Goal: Task Accomplishment & Management: Manage account settings

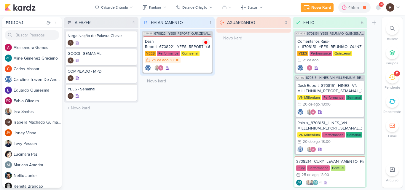
click at [181, 34] on span "6708221_YEES_REPORT_QUINZENAL_MARKETING_26.08" at bounding box center [183, 33] width 58 height 3
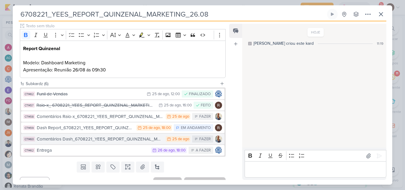
scroll to position [83, 0]
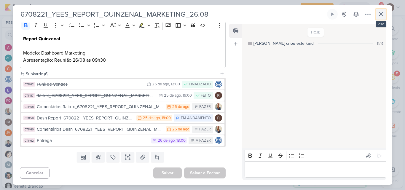
click at [380, 13] on icon at bounding box center [381, 14] width 4 height 4
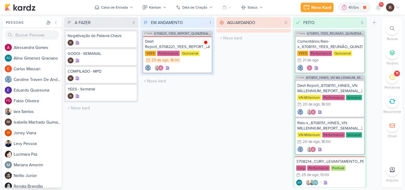
click at [393, 78] on icon at bounding box center [392, 77] width 7 height 7
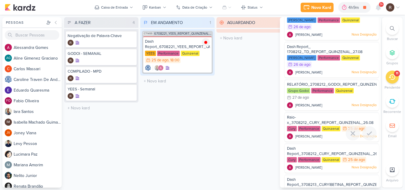
scroll to position [39, 0]
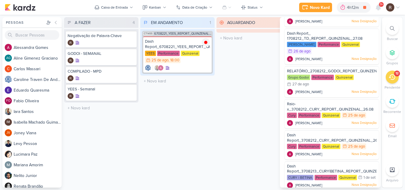
click at [228, 103] on div "AGUARDANDO 0 Mover Para Esquerda Mover Para Direita [GEOGRAPHIC_DATA] O título …" at bounding box center [253, 102] width 74 height 170
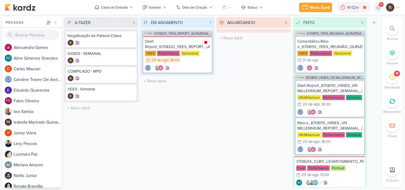
click at [379, 8] on icon at bounding box center [378, 7] width 5 height 5
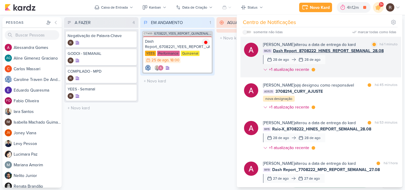
click at [347, 58] on div "[PERSON_NAME] alterou a data de entrega do kard marcar como lida há 1 minuto IM…" at bounding box center [330, 59] width 135 height 34
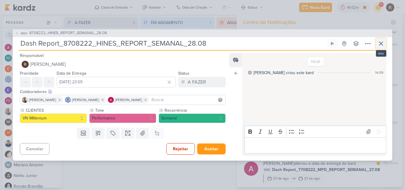
click at [383, 42] on icon at bounding box center [380, 43] width 7 height 7
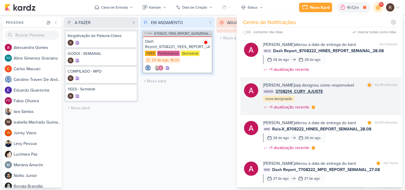
click at [334, 98] on div "[PERSON_NAME] o(a) designou como responsável marcar como lida há 45 minutos AG6…" at bounding box center [330, 97] width 135 height 31
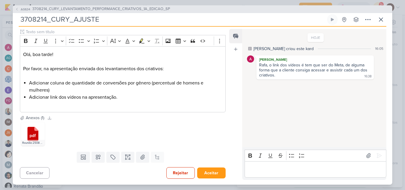
scroll to position [43, 0]
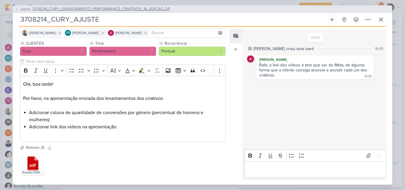
click at [145, 10] on span "3708214_CURY_LEVANTAMENTO_PERFORMANCE_CRIATIVOS_1A_EDICAO_SP" at bounding box center [101, 9] width 138 height 6
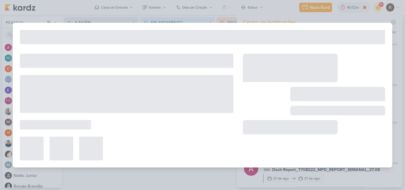
type input "3708214_CURY_LEVANTAMENTO_PERFORMANCE_CRIATIVOS_1A_EDICAO_SP"
type input "[DATE] 13:00"
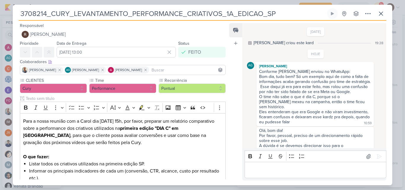
scroll to position [65, 0]
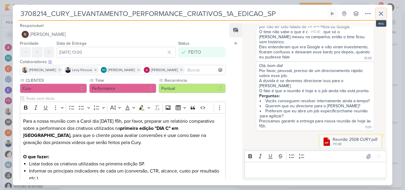
click at [385, 15] on button at bounding box center [381, 13] width 11 height 11
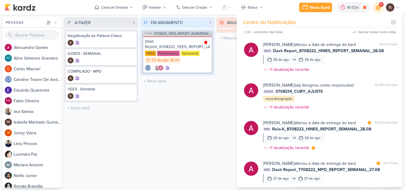
click at [229, 89] on div "AGUARDANDO 0 Mover Para Esquerda Mover Para Direita [GEOGRAPHIC_DATA] O título …" at bounding box center [253, 102] width 74 height 170
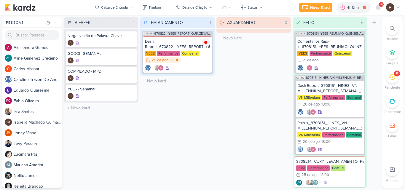
click at [380, 6] on span "9+" at bounding box center [381, 4] width 3 height 5
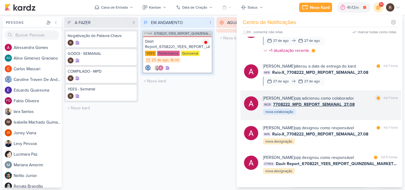
scroll to position [148, 0]
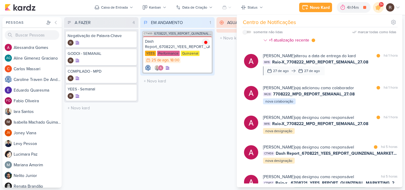
click at [220, 145] on div "AGUARDANDO 0 Mover Para Esquerda Mover Para Direita [GEOGRAPHIC_DATA] O título …" at bounding box center [253, 102] width 74 height 170
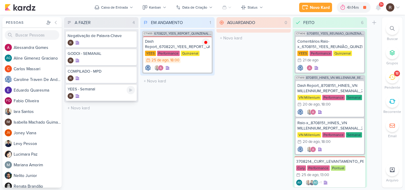
click at [106, 93] on div "YEES - Semanal" at bounding box center [101, 92] width 71 height 17
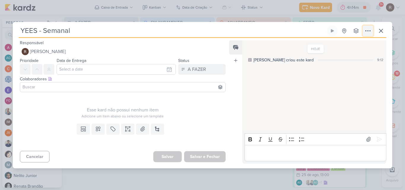
click at [366, 32] on icon at bounding box center [367, 30] width 7 height 7
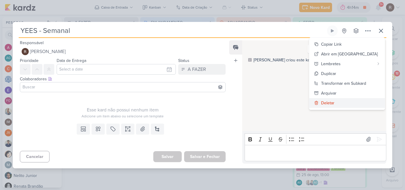
click at [334, 102] on div "Deletar" at bounding box center [327, 103] width 13 height 6
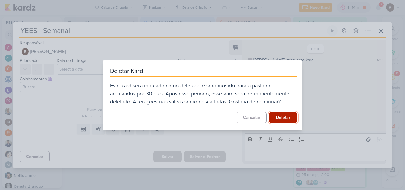
click at [281, 119] on button "Deletar" at bounding box center [283, 117] width 28 height 11
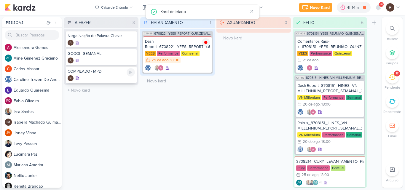
click at [108, 71] on div "COMPILADO - MPD" at bounding box center [101, 71] width 67 height 5
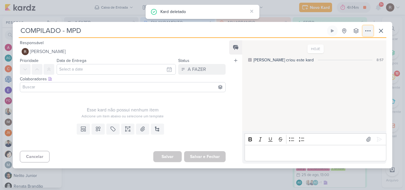
click at [363, 30] on button at bounding box center [368, 30] width 11 height 11
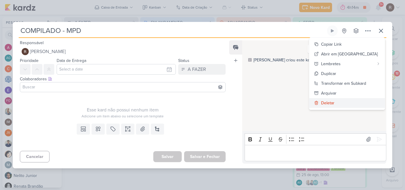
click at [334, 103] on div "Deletar" at bounding box center [327, 103] width 13 height 6
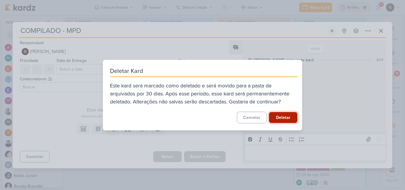
click at [285, 114] on button "Deletar" at bounding box center [283, 117] width 28 height 11
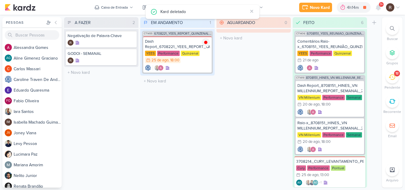
click at [392, 79] on icon at bounding box center [392, 77] width 7 height 7
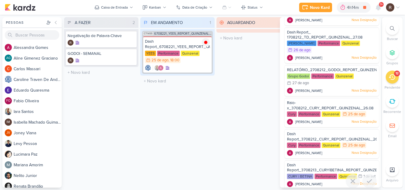
scroll to position [39, 0]
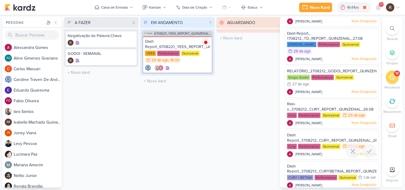
click at [325, 138] on span "Dash Report_3708212_CURY_REPORT_QUINZENAL_26.08" at bounding box center [335, 138] width 96 height 10
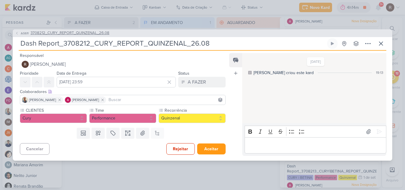
click at [93, 34] on span "3708212_CURY_REPORT_QUINZENAL_26.08" at bounding box center [70, 33] width 79 height 6
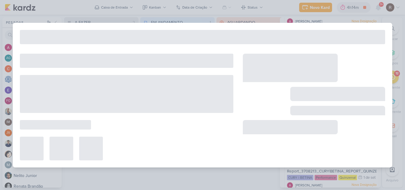
type input "3708212_CURY_REPORT_QUINZENAL_26.08"
type input "[DATE] 14:00"
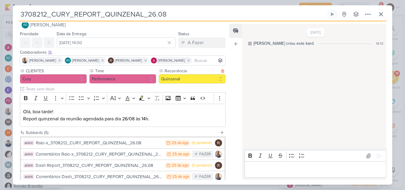
scroll to position [0, 0]
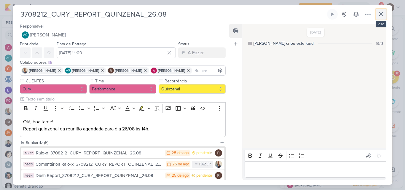
click at [379, 16] on icon at bounding box center [381, 14] width 4 height 4
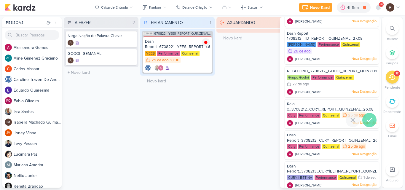
click at [368, 118] on icon at bounding box center [369, 120] width 7 height 7
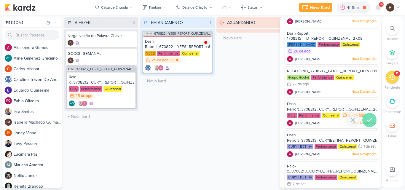
click at [370, 119] on icon at bounding box center [369, 120] width 7 height 7
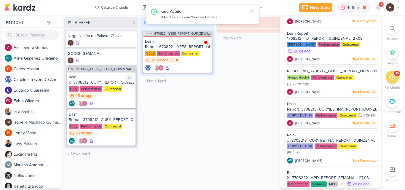
click at [100, 89] on div "Performance" at bounding box center [91, 88] width 23 height 5
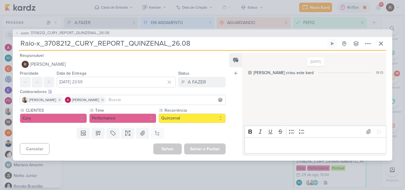
click at [128, 167] on div "AG611 3708212_CURY_REPORT_QUINZENAL_26.08 Raio-x_3708212_CURY_REPORT_QUINZENAL_…" at bounding box center [202, 95] width 405 height 190
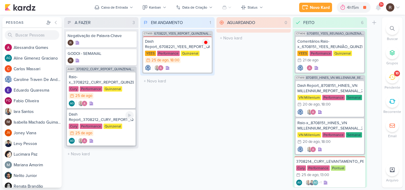
click at [106, 119] on div "Dash Report_3708212_CURY_REPORT_QUINZENAL_26.08" at bounding box center [101, 117] width 65 height 11
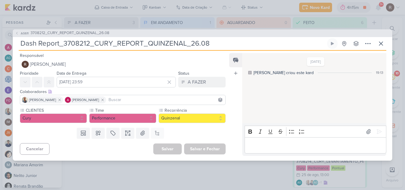
click at [118, 168] on div "AG611 3708212_CURY_REPORT_QUINZENAL_26.08 Dash Report_3708212_CURY_REPORT_QUINZ…" at bounding box center [202, 95] width 405 height 190
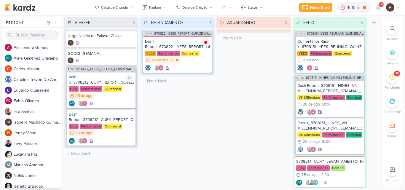
click at [104, 89] on div "Quinzenal" at bounding box center [112, 88] width 19 height 5
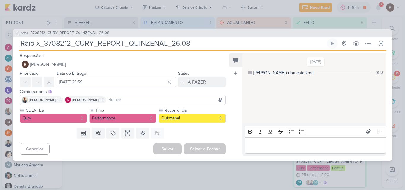
click at [190, 176] on div "AG611 3708212_CURY_REPORT_QUINZENAL_26.08 Raio-x_3708212_CURY_REPORT_QUINZENAL_…" at bounding box center [202, 95] width 405 height 190
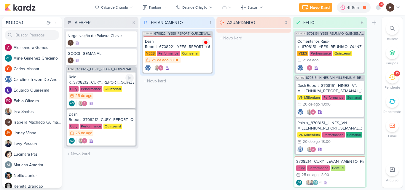
click at [102, 80] on div "Raio-x_3708212_CURY_REPORT_QUINZENAL_26.08" at bounding box center [101, 79] width 65 height 11
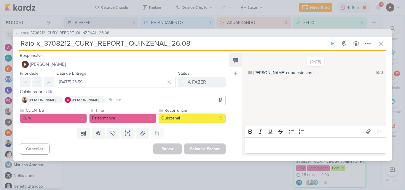
click at [261, 145] on p "Editor editing area: main" at bounding box center [316, 145] width 136 height 7
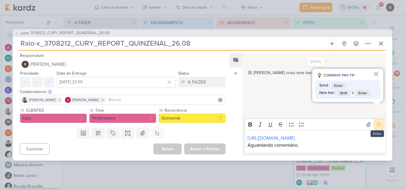
click at [376, 122] on icon at bounding box center [379, 125] width 6 height 6
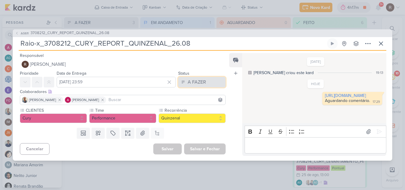
click at [211, 83] on button "A FAZER" at bounding box center [201, 82] width 47 height 11
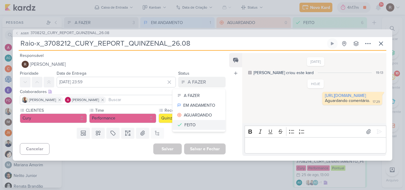
click at [199, 128] on button "FEITO" at bounding box center [199, 125] width 53 height 10
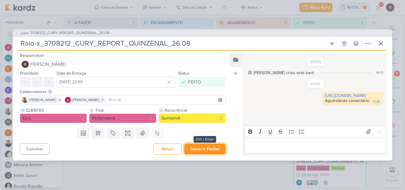
click at [200, 147] on button "Salvar e Fechar" at bounding box center [205, 149] width 42 height 11
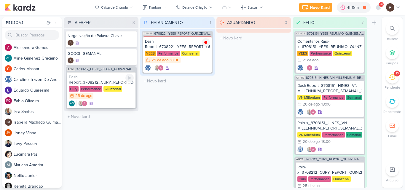
click at [100, 82] on div "Dash Report_3708212_CURY_REPORT_QUINZENAL_26.08" at bounding box center [101, 79] width 65 height 11
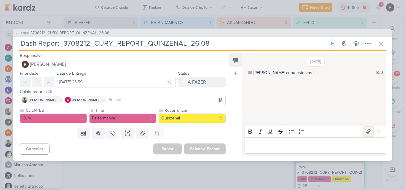
click at [366, 131] on icon at bounding box center [369, 132] width 6 height 6
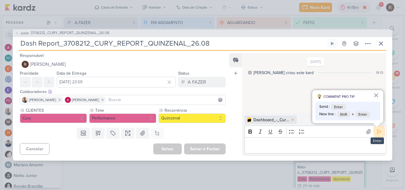
click at [376, 133] on icon at bounding box center [379, 132] width 6 height 6
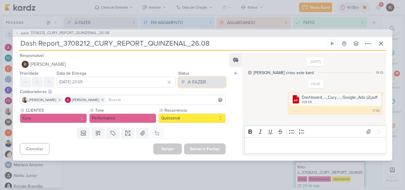
click at [212, 80] on button "A FAZER" at bounding box center [201, 82] width 47 height 11
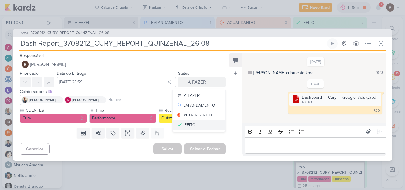
click at [206, 123] on button "FEITO" at bounding box center [199, 125] width 53 height 10
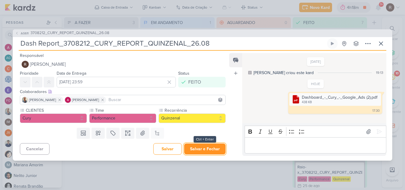
click at [209, 149] on button "Salvar e Fechar" at bounding box center [205, 149] width 42 height 11
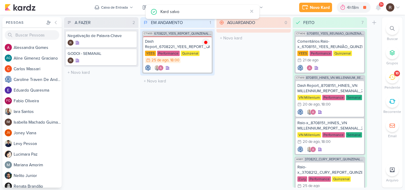
click at [393, 81] on div "10" at bounding box center [392, 77] width 13 height 13
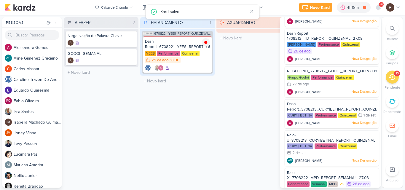
click at [263, 82] on div "AGUARDANDO 0 Mover Para Esquerda Mover Para Direita [GEOGRAPHIC_DATA] O título …" at bounding box center [253, 102] width 74 height 170
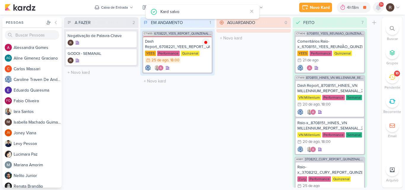
click at [381, 10] on icon at bounding box center [378, 7] width 7 height 7
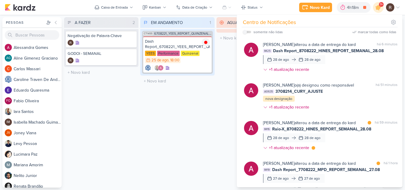
click at [327, 95] on div "[PERSON_NAME] o(a) designou como responsável marcar como não lida há 51 minutos…" at bounding box center [330, 97] width 135 height 31
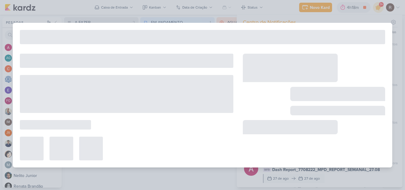
type input "3708214_CURY_AJUSTE"
type input "[DATE] 23:59"
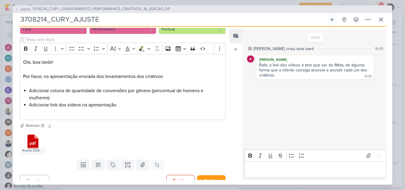
scroll to position [73, 0]
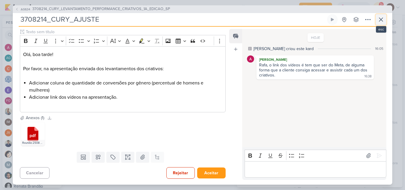
click at [381, 20] on icon at bounding box center [380, 19] width 7 height 7
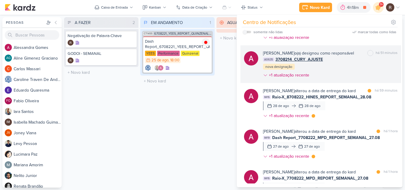
scroll to position [0, 0]
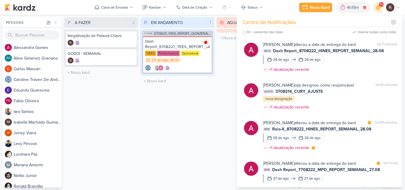
click at [213, 111] on div "EM ANDAMENTO 1 Mover Para Esquerda Mover Para Direita [GEOGRAPHIC_DATA] CT1455 …" at bounding box center [177, 102] width 74 height 170
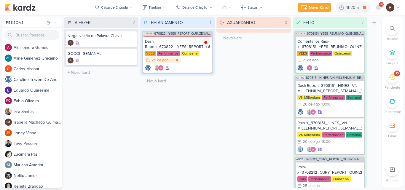
click at [391, 79] on icon at bounding box center [392, 77] width 7 height 7
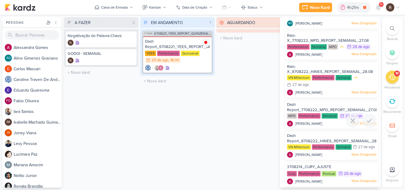
scroll to position [187, 0]
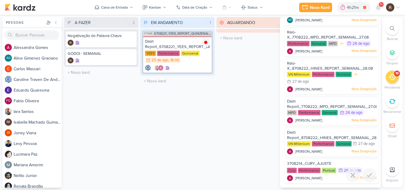
click at [324, 162] on span "3708214_CURY_AJUSTE" at bounding box center [309, 163] width 44 height 5
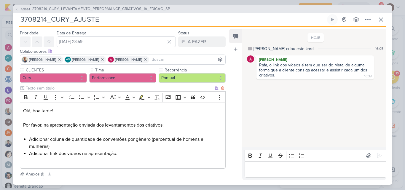
scroll to position [0, 0]
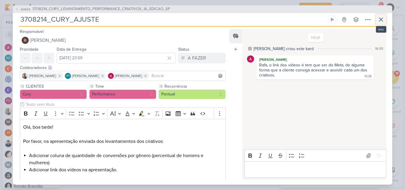
click at [381, 22] on icon at bounding box center [380, 19] width 7 height 7
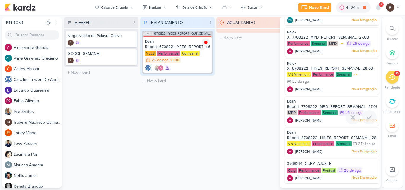
scroll to position [187, 0]
click at [316, 162] on span "3708214_CURY_AJUSTE" at bounding box center [309, 163] width 44 height 5
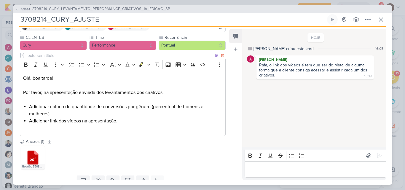
scroll to position [59, 0]
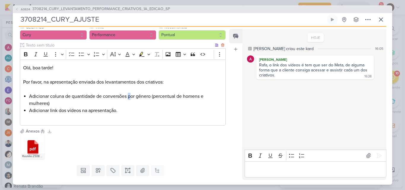
drag, startPoint x: 130, startPoint y: 94, endPoint x: 144, endPoint y: 96, distance: 13.8
click at [135, 94] on li "Adicionar coluna de quantidade de conversões por gênero (percentual de homens e…" at bounding box center [125, 100] width 193 height 14
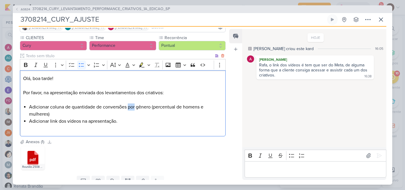
scroll to position [30, 0]
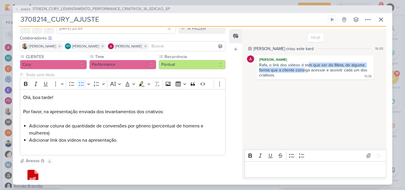
drag, startPoint x: 304, startPoint y: 68, endPoint x: 311, endPoint y: 65, distance: 8.1
click at [309, 66] on div "Rafa, o link dos vídeos é tem que ser do Meta, de alguma forma que a cliente co…" at bounding box center [313, 70] width 109 height 15
click at [321, 66] on div "Rafa, o link dos vídeos é tem que ser do Meta, de alguma forma que a cliente co…" at bounding box center [313, 70] width 109 height 15
click at [329, 66] on div "Rafa, o link dos vídeos é tem que ser do Meta, de alguma forma que a cliente co…" at bounding box center [313, 70] width 109 height 15
click at [343, 66] on div "Rafa, o link dos vídeos é tem que ser do Meta, de alguma forma que a cliente co…" at bounding box center [313, 70] width 109 height 15
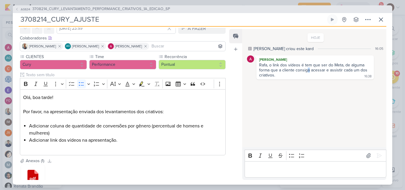
drag, startPoint x: 308, startPoint y: 72, endPoint x: 317, endPoint y: 72, distance: 8.3
click at [314, 72] on div "Rafa, o link dos vídeos é tem que ser do Meta, de alguma forma que a cliente co…" at bounding box center [313, 70] width 109 height 15
click at [334, 72] on div "Rafa, o link dos vídeos é tem que ser do Meta, de alguma forma que a cliente co…" at bounding box center [313, 70] width 109 height 15
click at [277, 75] on div "Rafa, o link dos vídeos é tem que ser do Meta, de alguma forma que a cliente co…" at bounding box center [315, 71] width 115 height 16
drag, startPoint x: 276, startPoint y: 76, endPoint x: 272, endPoint y: 76, distance: 4.2
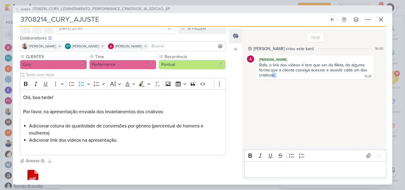
click at [272, 76] on div "Rafa, o link dos vídeos é tem que ser do Meta, de alguma forma que a cliente co…" at bounding box center [315, 71] width 115 height 16
click at [267, 79] on div "[PERSON_NAME] Rafa, o link dos vídeos é tem que ser do Meta, de alguma forma qu…" at bounding box center [314, 67] width 117 height 24
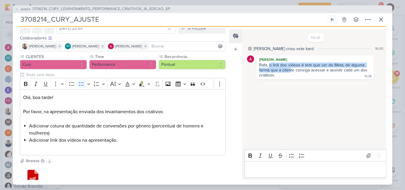
drag, startPoint x: 269, startPoint y: 66, endPoint x: 291, endPoint y: 71, distance: 22.5
click at [291, 71] on div "Rafa, o link dos vídeos é tem que ser do Meta, de alguma forma que a cliente co…" at bounding box center [313, 70] width 109 height 15
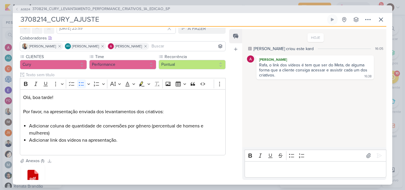
click at [298, 74] on div "Rafa, o link dos vídeos é tem que ser do Meta, de alguma forma que a cliente co…" at bounding box center [315, 71] width 115 height 16
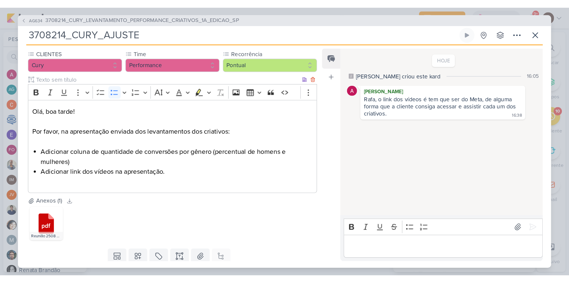
scroll to position [13, 0]
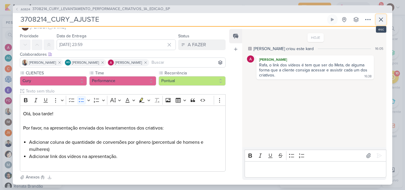
click at [378, 18] on icon at bounding box center [380, 19] width 7 height 7
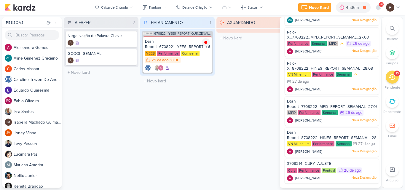
click at [199, 120] on div "EM ANDAMENTO 1 Mover Para Esquerda Mover Para Direita [GEOGRAPHIC_DATA] CT1455 …" at bounding box center [177, 102] width 74 height 170
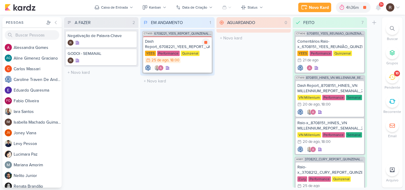
click at [184, 47] on div "Dash Report_6708221_YEES_REPORT_QUINZENAL_MARKETING_26.08" at bounding box center [177, 44] width 65 height 11
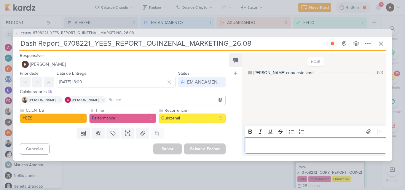
click at [267, 143] on p "Editor editing area: main" at bounding box center [316, 145] width 136 height 7
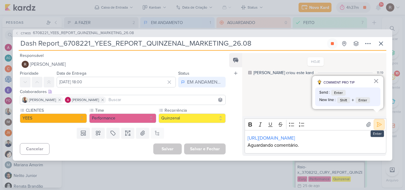
click at [376, 122] on icon at bounding box center [379, 125] width 6 height 6
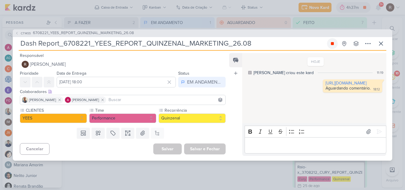
click at [331, 47] on button at bounding box center [332, 43] width 11 height 11
click at [379, 43] on icon at bounding box center [380, 43] width 7 height 7
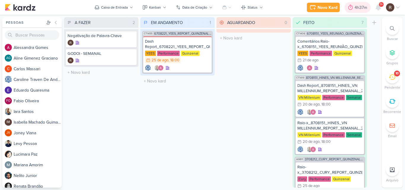
click at [348, 7] on icon at bounding box center [351, 7] width 6 height 6
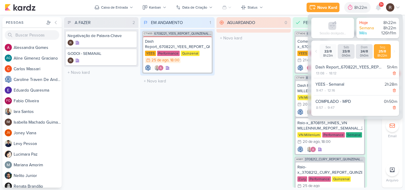
click at [247, 100] on div "AGUARDANDO 0 Mover Para Esquerda Mover Para Direita [GEOGRAPHIC_DATA] O título …" at bounding box center [253, 102] width 74 height 170
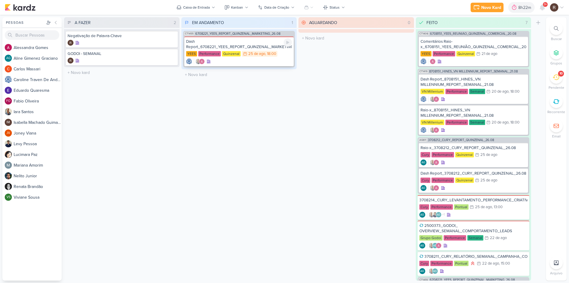
click at [260, 54] on div "25 de ago" at bounding box center [256, 54] width 17 height 4
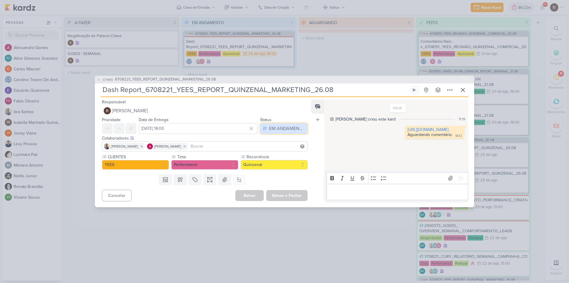
click at [287, 126] on div "EM ANDAMENTO" at bounding box center [287, 128] width 36 height 7
click at [278, 169] on button "FEITO" at bounding box center [281, 171] width 53 height 10
click at [283, 190] on button "Salvar e Fechar" at bounding box center [287, 195] width 42 height 11
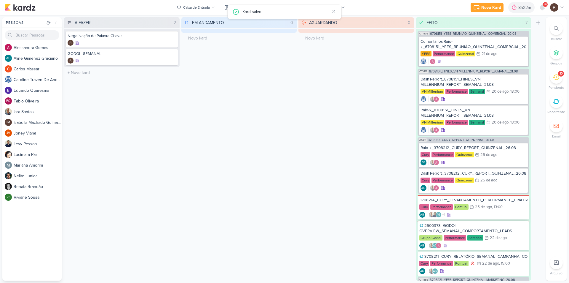
scroll to position [76, 0]
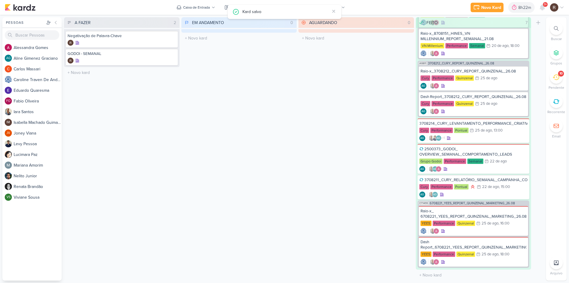
click at [405, 77] on div "10" at bounding box center [556, 77] width 13 height 13
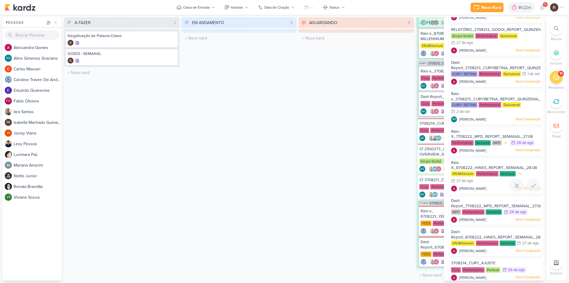
scroll to position [94, 0]
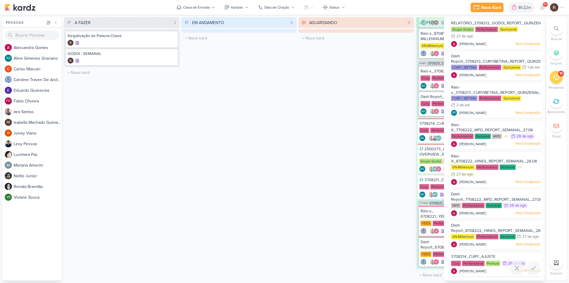
click at [405, 190] on span "3708214_CURY_AJUSTE" at bounding box center [473, 256] width 44 height 5
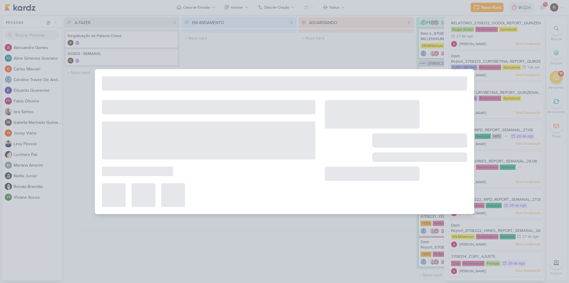
type input "3708214_CURY_AJUSTE"
type input "[DATE] 23:59"
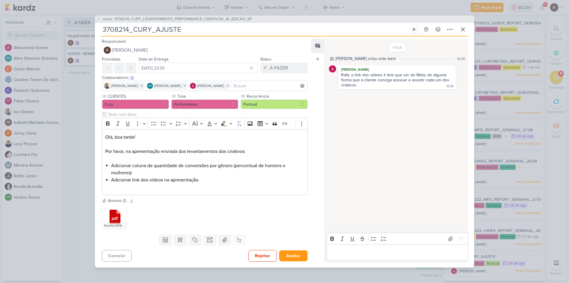
click at [82, 88] on div "AG634 3708214_CURY_LEVANTAMENTO_PERFORMANCE_CRIATIVOS_1A_EDICAO_SP 3708214_CURY…" at bounding box center [284, 141] width 569 height 283
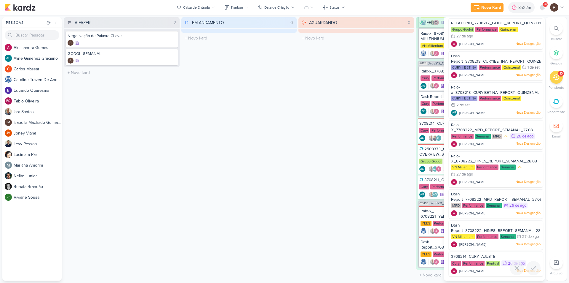
click at [405, 190] on span "3708214_CURY_AJUSTE" at bounding box center [473, 256] width 44 height 5
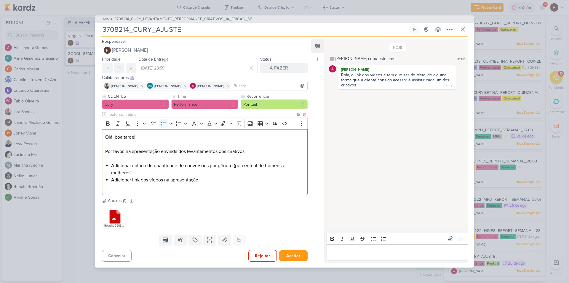
click at [226, 165] on li "Adicionar coluna de quantidade de conversões por gênero (percentual de homens e…" at bounding box center [207, 169] width 193 height 14
copy li "gênero"
click at [405, 33] on icon at bounding box center [463, 29] width 7 height 7
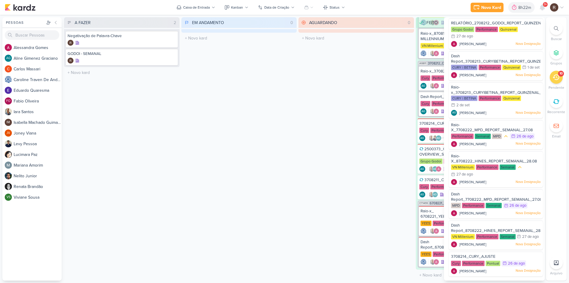
click at [307, 98] on div "AGUARDANDO 0 Mover Para Esquerda Mover Para Direita [GEOGRAPHIC_DATA] O título …" at bounding box center [357, 148] width 116 height 263
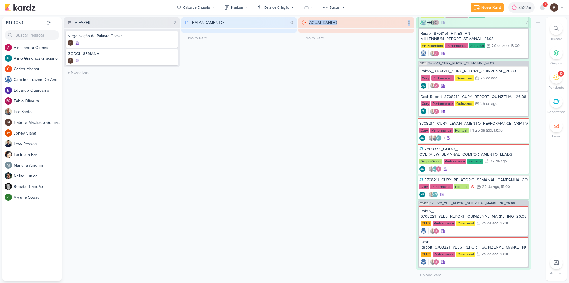
drag, startPoint x: 246, startPoint y: 103, endPoint x: 354, endPoint y: 173, distance: 128.8
click at [354, 173] on div "A FAZER 2 Mover Para Esquerda Mover Para Direita [GEOGRAPHIC_DATA] Negativação …" at bounding box center [304, 148] width 480 height 263
click at [234, 160] on div "EM ANDAMENTO 0 Mover Para Esquerda Mover Para Direita [GEOGRAPHIC_DATA] O títul…" at bounding box center [239, 148] width 116 height 263
click at [405, 128] on div "25 de ago" at bounding box center [483, 130] width 17 height 4
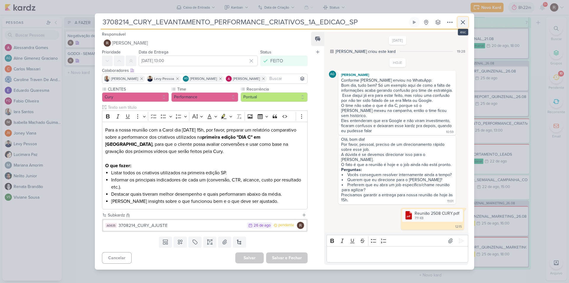
click at [405, 23] on icon at bounding box center [463, 22] width 7 height 7
